Goal: Book appointment/travel/reservation

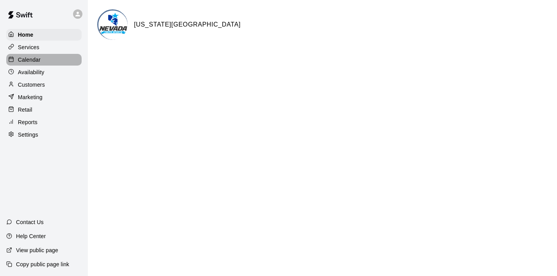
click at [39, 62] on p "Calendar" at bounding box center [29, 60] width 23 height 8
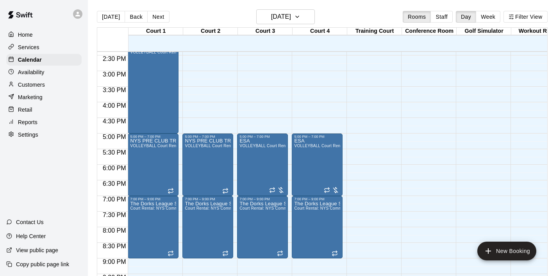
scroll to position [453, 0]
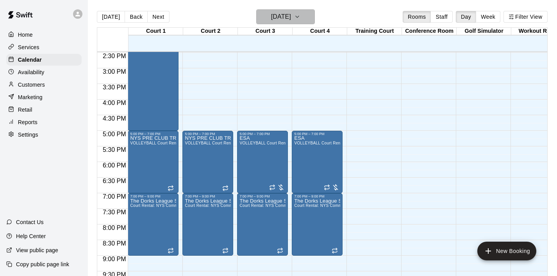
click at [301, 18] on icon "button" at bounding box center [297, 16] width 6 height 9
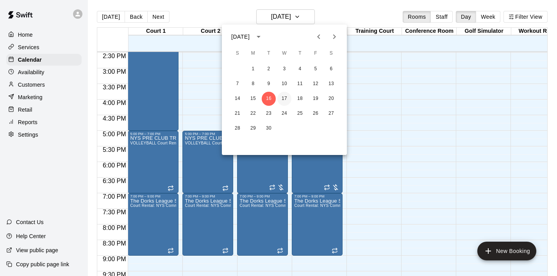
click at [283, 102] on button "17" at bounding box center [285, 99] width 14 height 14
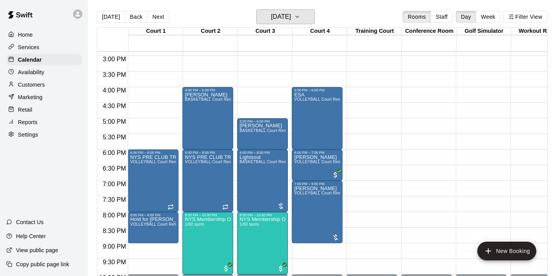
scroll to position [464, 0]
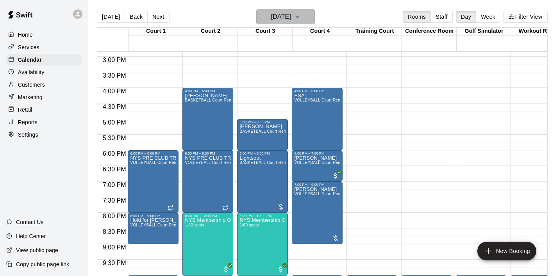
click at [301, 16] on icon "button" at bounding box center [297, 16] width 6 height 9
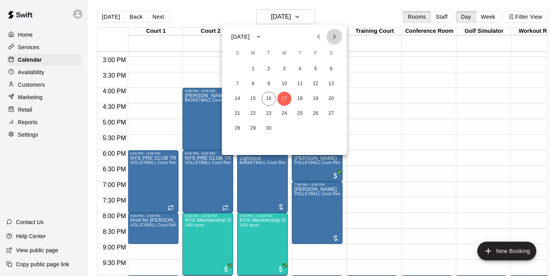
click at [333, 39] on icon "Next month" at bounding box center [334, 36] width 9 height 9
click at [332, 71] on button "4" at bounding box center [331, 69] width 14 height 14
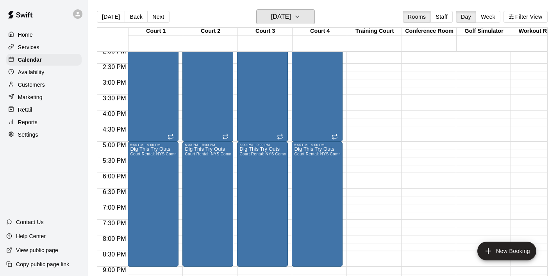
scroll to position [441, 0]
click at [313, 21] on button "[DATE]" at bounding box center [285, 16] width 59 height 15
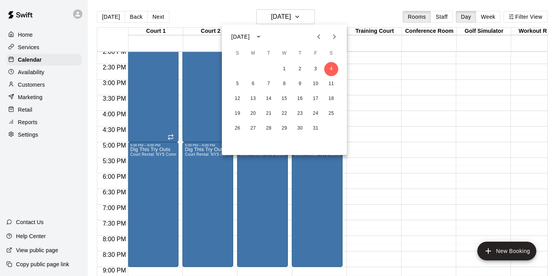
click at [332, 34] on icon "Next month" at bounding box center [334, 36] width 9 height 9
click at [334, 97] on button "15" at bounding box center [331, 99] width 14 height 14
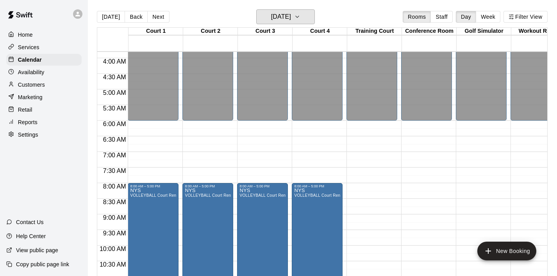
scroll to position [0, 0]
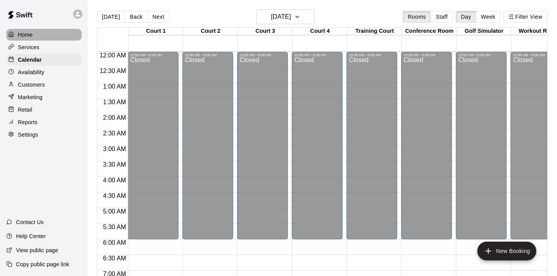
click at [25, 35] on p "Home" at bounding box center [25, 35] width 15 height 8
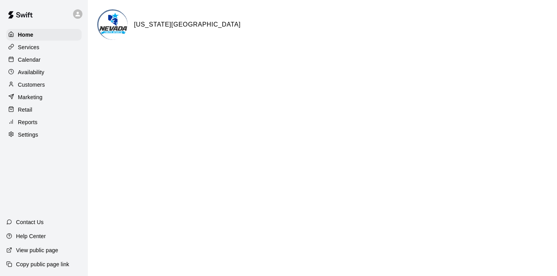
click at [38, 46] on p "Services" at bounding box center [28, 47] width 21 height 8
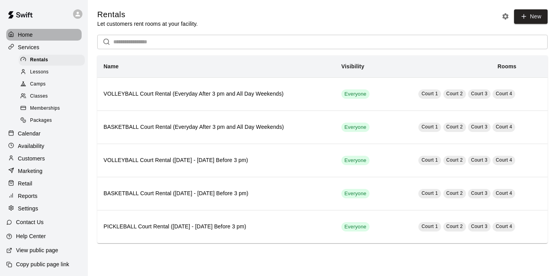
click at [24, 36] on p "Home" at bounding box center [25, 35] width 15 height 8
